Goal: Information Seeking & Learning: Learn about a topic

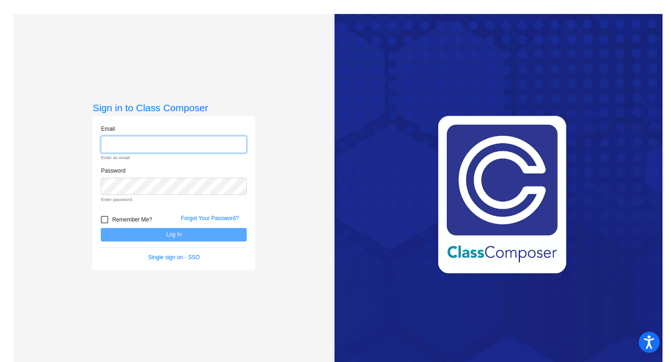
type input "[EMAIL_ADDRESS][DOMAIN_NAME]"
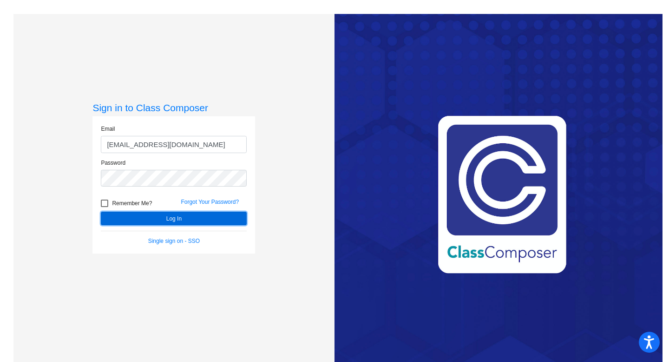
click at [180, 217] on button "Log In" at bounding box center [174, 217] width 146 height 13
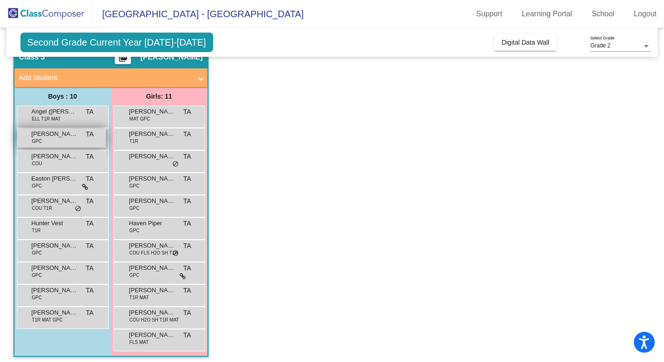
scroll to position [46, 0]
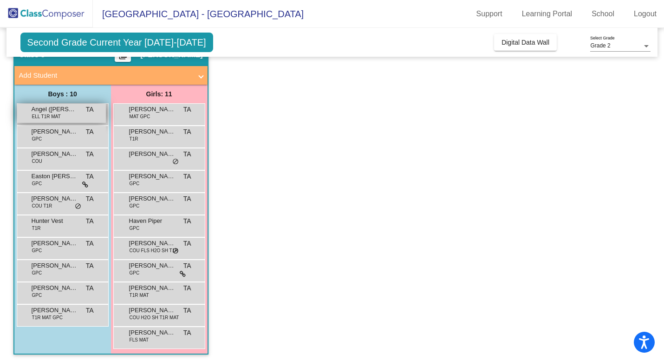
click at [79, 116] on div "Angel ([PERSON_NAME]) [PERSON_NAME] ELL T1R MAT TA lock do_not_disturb_alt" at bounding box center [61, 113] width 89 height 19
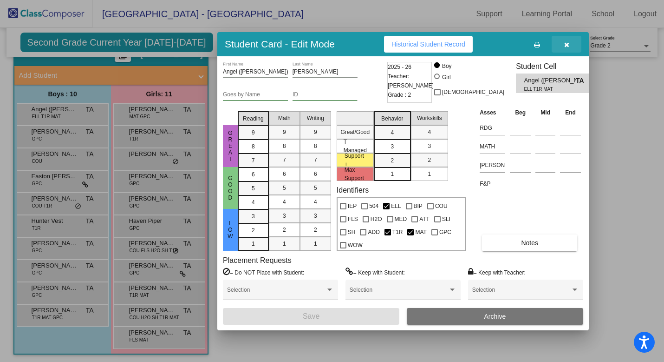
click at [567, 46] on icon "button" at bounding box center [567, 44] width 5 height 7
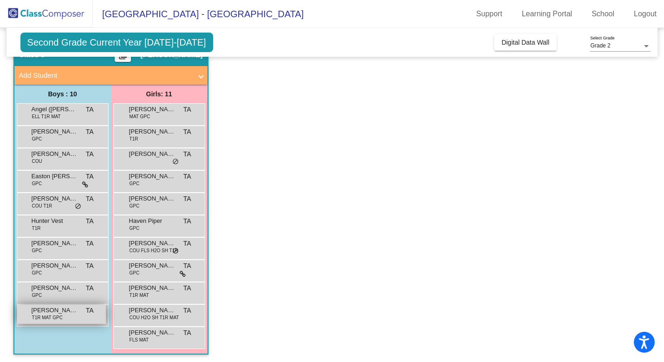
click at [56, 311] on span "[PERSON_NAME]" at bounding box center [55, 309] width 46 height 9
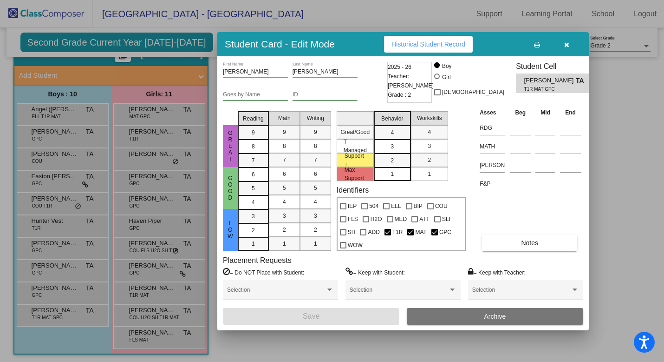
click at [568, 47] on icon "button" at bounding box center [567, 44] width 5 height 7
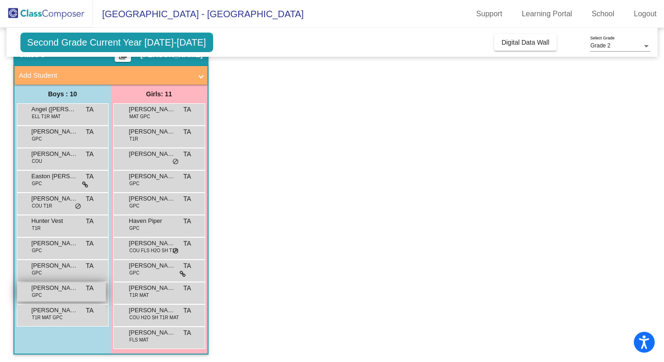
click at [64, 290] on span "[PERSON_NAME]" at bounding box center [55, 287] width 46 height 9
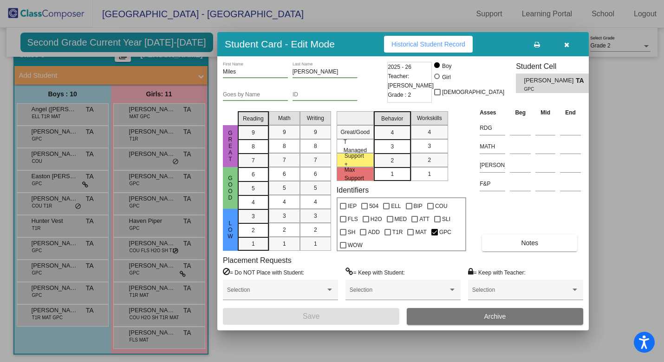
click at [569, 43] on icon "button" at bounding box center [567, 44] width 5 height 7
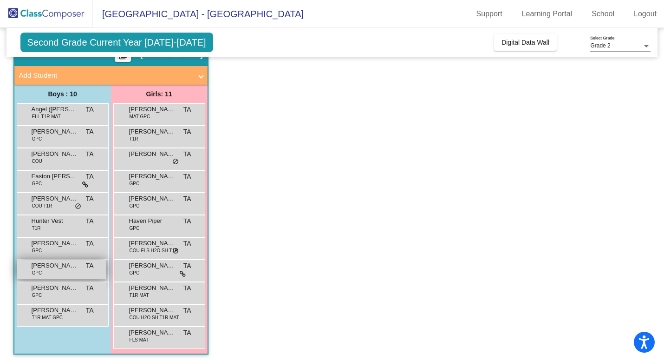
click at [55, 274] on div "[PERSON_NAME] GPC TA lock do_not_disturb_alt" at bounding box center [61, 269] width 89 height 19
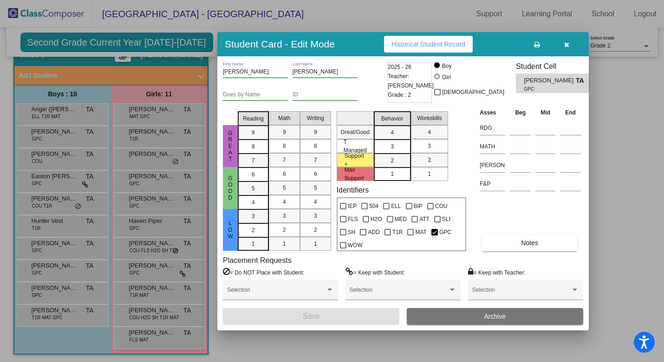
click at [567, 42] on icon "button" at bounding box center [567, 44] width 5 height 7
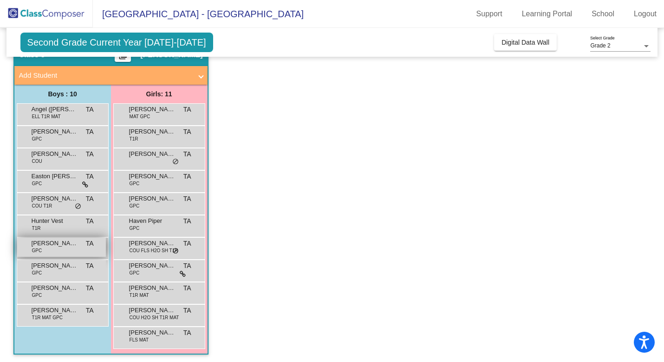
click at [44, 254] on div "[PERSON_NAME] GPC TA lock do_not_disturb_alt" at bounding box center [61, 246] width 89 height 19
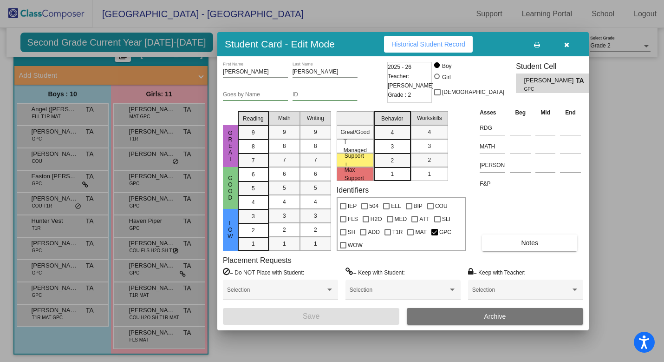
click at [568, 42] on icon "button" at bounding box center [567, 44] width 5 height 7
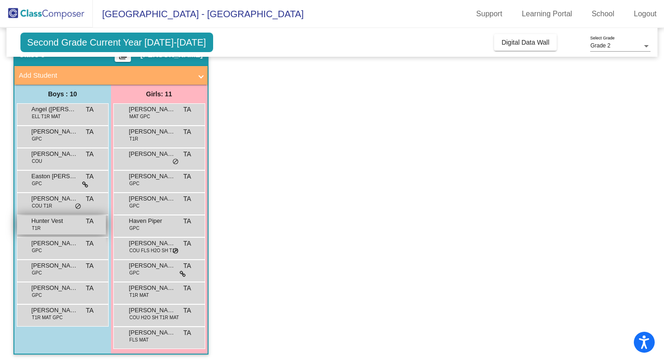
click at [65, 228] on div "Hunter Vest T1R TA lock do_not_disturb_alt" at bounding box center [61, 224] width 89 height 19
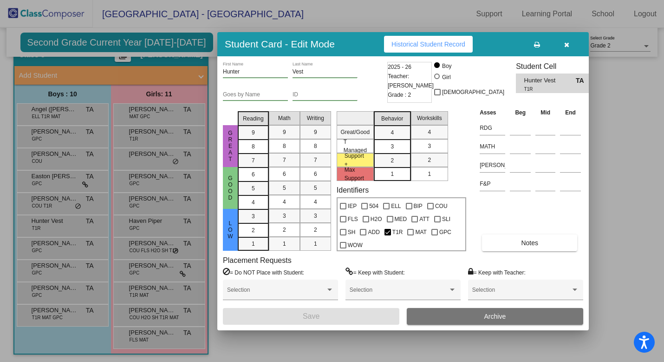
click at [566, 42] on icon "button" at bounding box center [567, 44] width 5 height 7
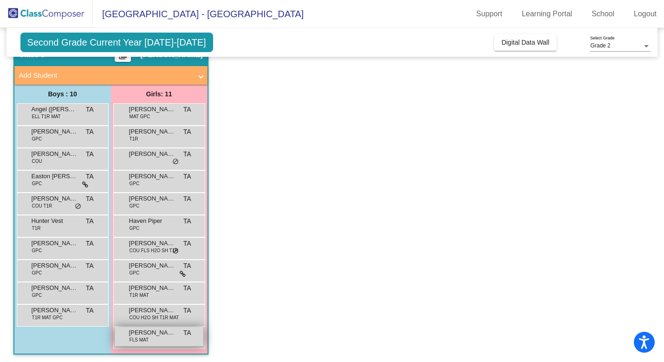
click at [139, 335] on span "[PERSON_NAME]" at bounding box center [152, 332] width 46 height 9
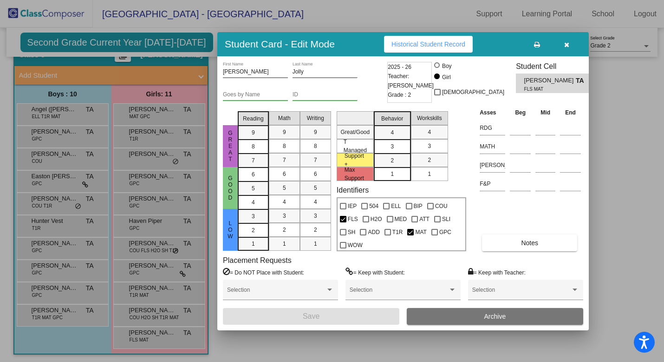
click at [565, 45] on icon "button" at bounding box center [567, 44] width 5 height 7
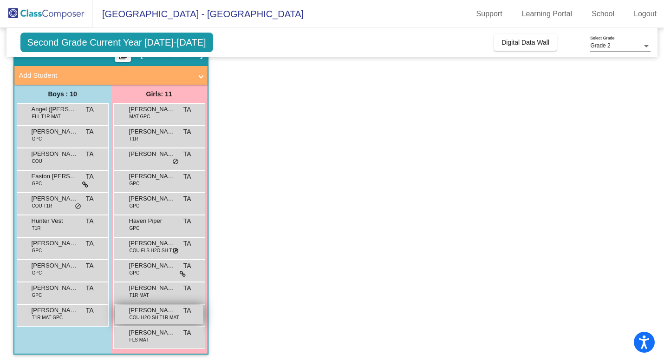
click at [178, 309] on div "[PERSON_NAME] COU H2O SH T1R MAT TA lock do_not_disturb_alt" at bounding box center [159, 313] width 89 height 19
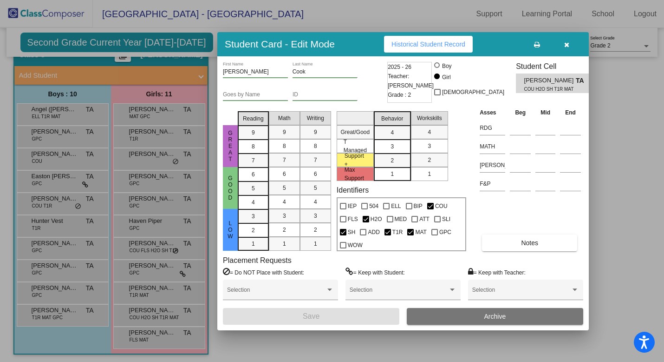
click at [565, 41] on span "button" at bounding box center [567, 43] width 5 height 7
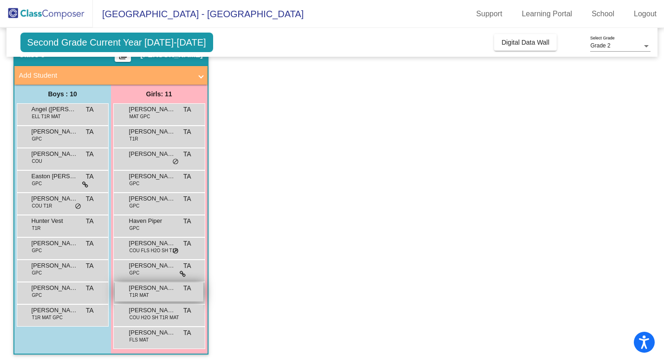
click at [151, 295] on div "[PERSON_NAME] T1R MAT TA lock do_not_disturb_alt" at bounding box center [159, 291] width 89 height 19
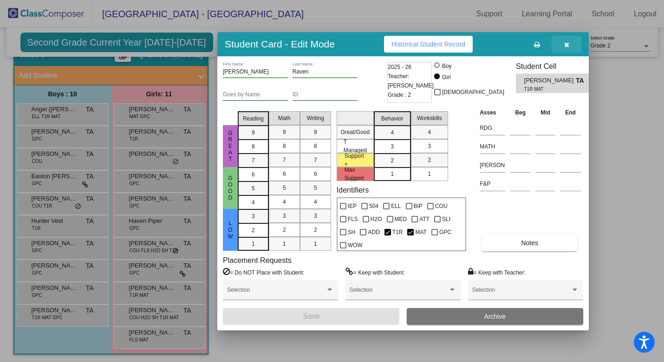
click at [568, 44] on icon "button" at bounding box center [567, 44] width 5 height 7
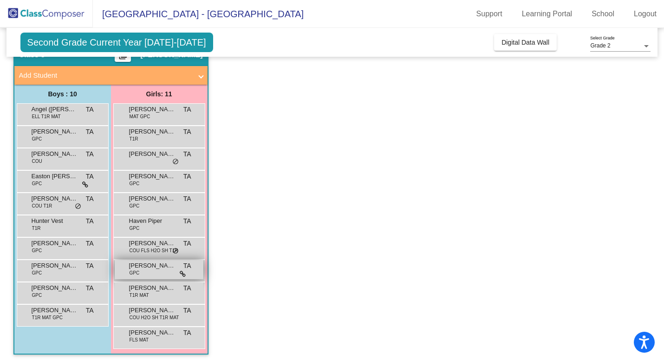
click at [195, 272] on div "[PERSON_NAME] GPC TA lock do_not_disturb_alt" at bounding box center [159, 269] width 89 height 19
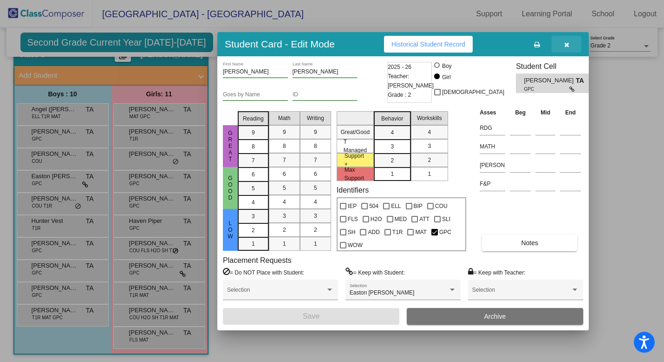
click at [565, 44] on icon "button" at bounding box center [567, 44] width 5 height 7
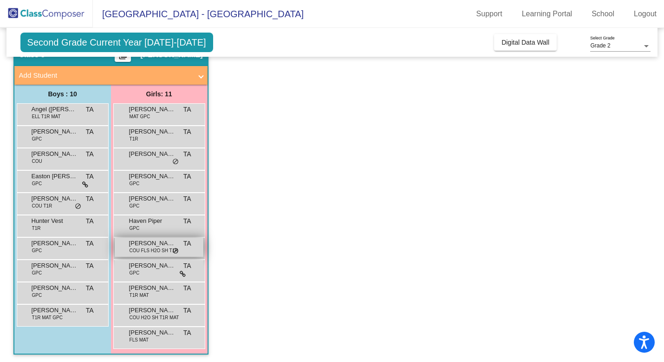
click at [174, 243] on span "[PERSON_NAME]" at bounding box center [152, 242] width 46 height 9
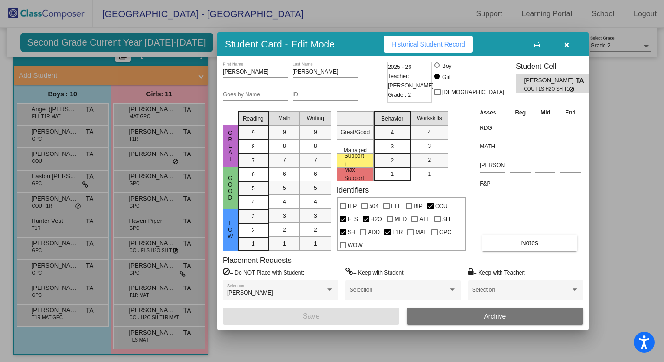
click at [567, 41] on icon "button" at bounding box center [567, 44] width 5 height 7
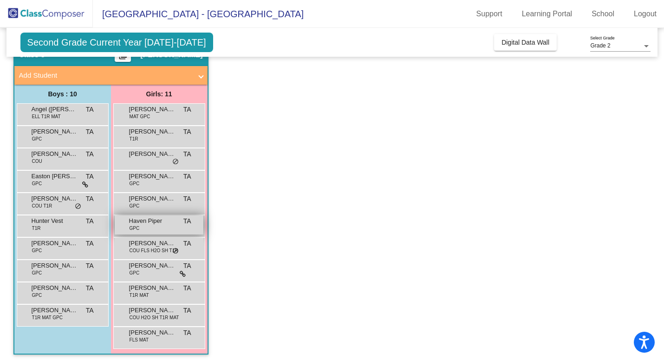
click at [136, 232] on div "Haven Piper GPC TA lock do_not_disturb_alt" at bounding box center [159, 224] width 89 height 19
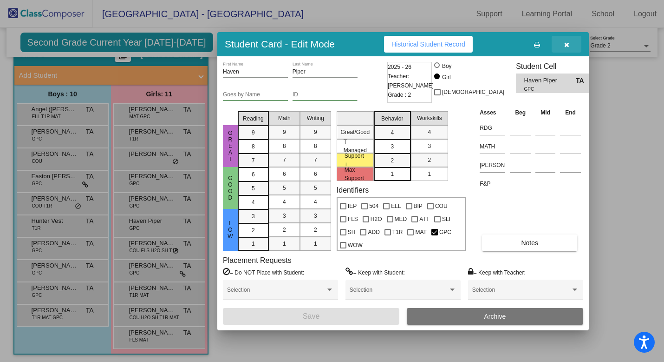
click at [565, 43] on icon "button" at bounding box center [567, 44] width 5 height 7
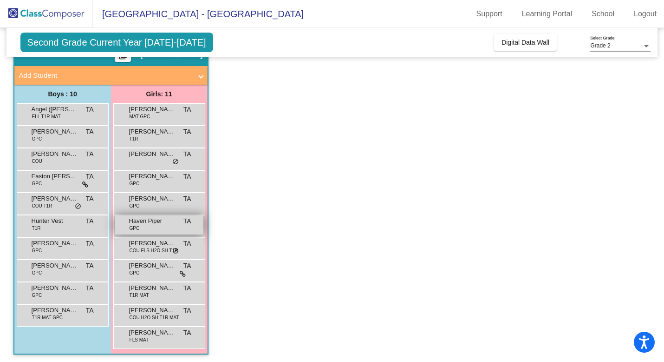
click at [166, 230] on div "Haven Piper GPC TA lock do_not_disturb_alt" at bounding box center [159, 224] width 89 height 19
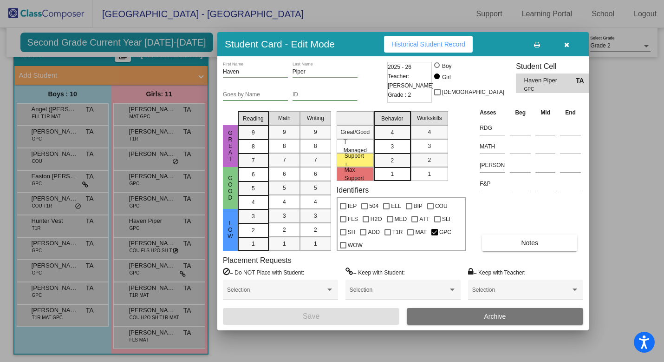
click at [562, 46] on button "button" at bounding box center [567, 44] width 30 height 17
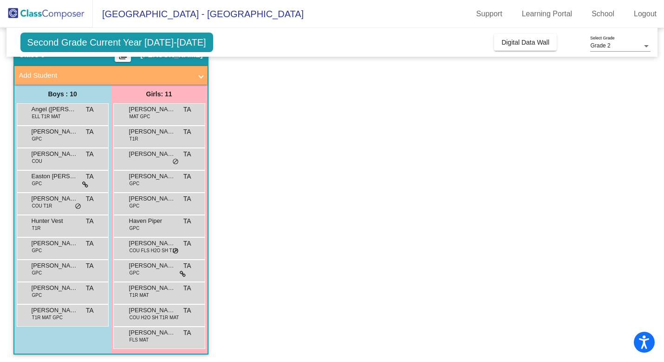
click at [152, 168] on div "[PERSON_NAME]'[PERSON_NAME] lock do_not_disturb_alt" at bounding box center [159, 159] width 92 height 22
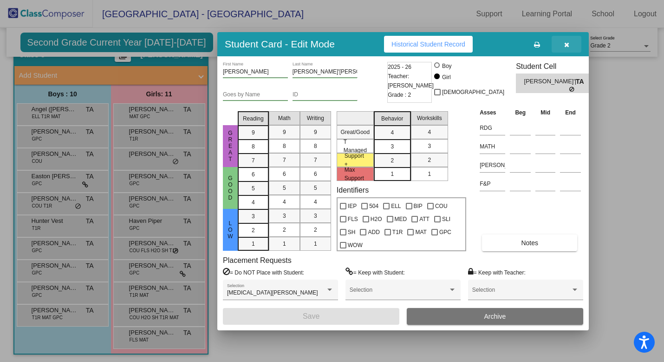
click at [565, 44] on icon "button" at bounding box center [567, 44] width 5 height 7
